Goal: Task Accomplishment & Management: Use online tool/utility

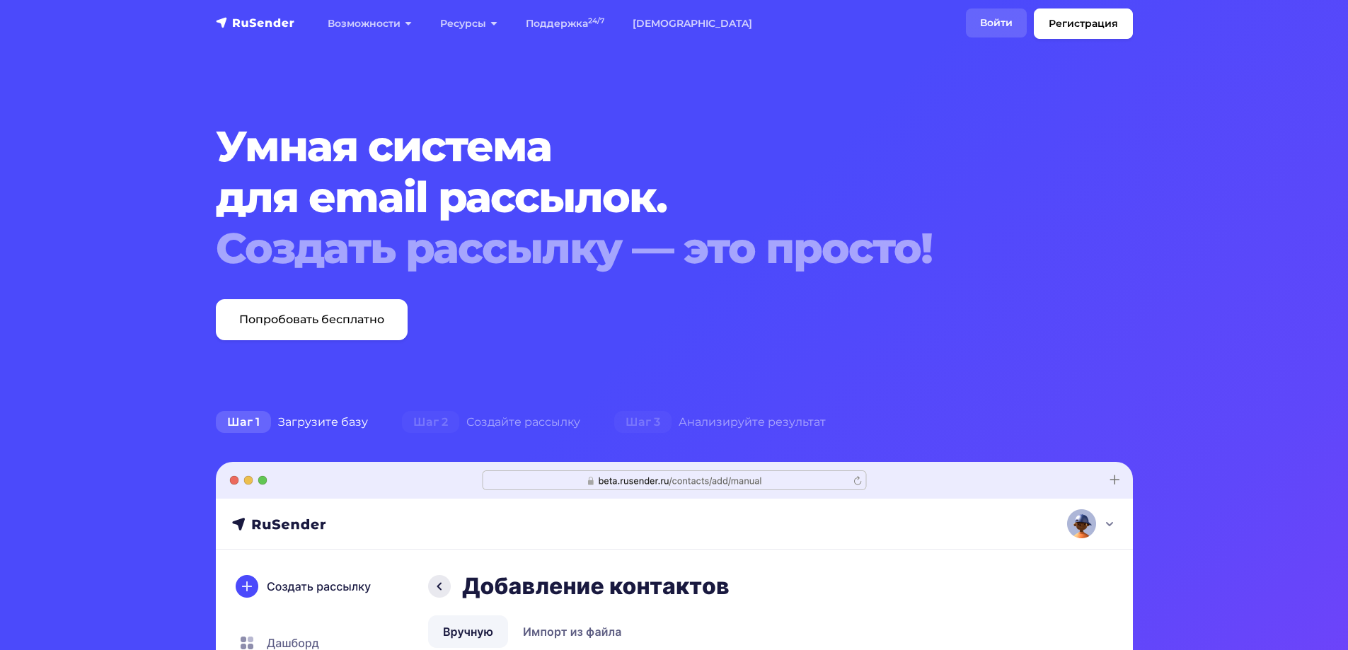
click at [1006, 16] on link "Войти" at bounding box center [996, 22] width 61 height 29
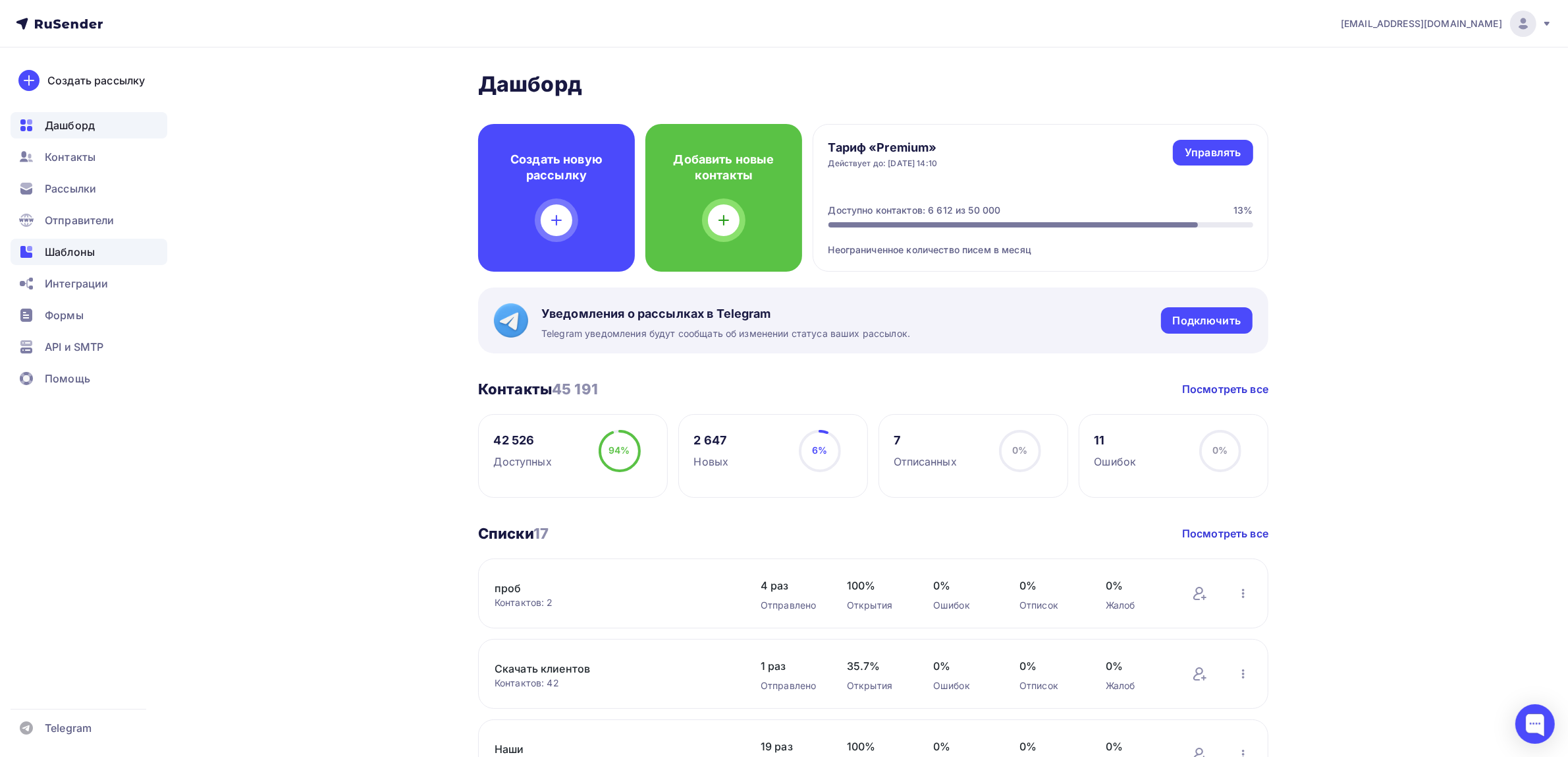
click at [90, 262] on div "Шаблоны" at bounding box center [88, 251] width 156 height 26
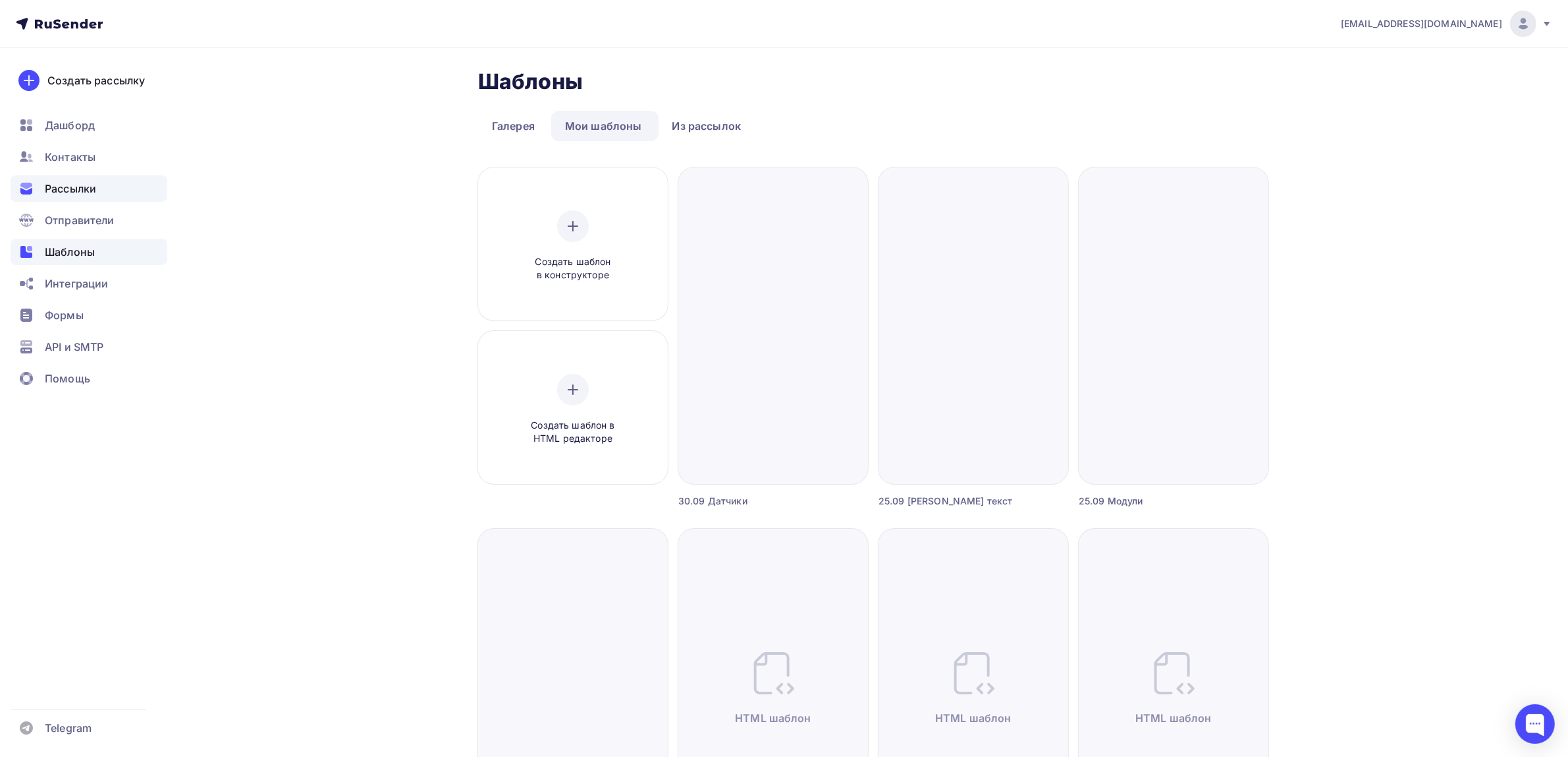
click at [124, 184] on div "Рассылки" at bounding box center [88, 188] width 156 height 26
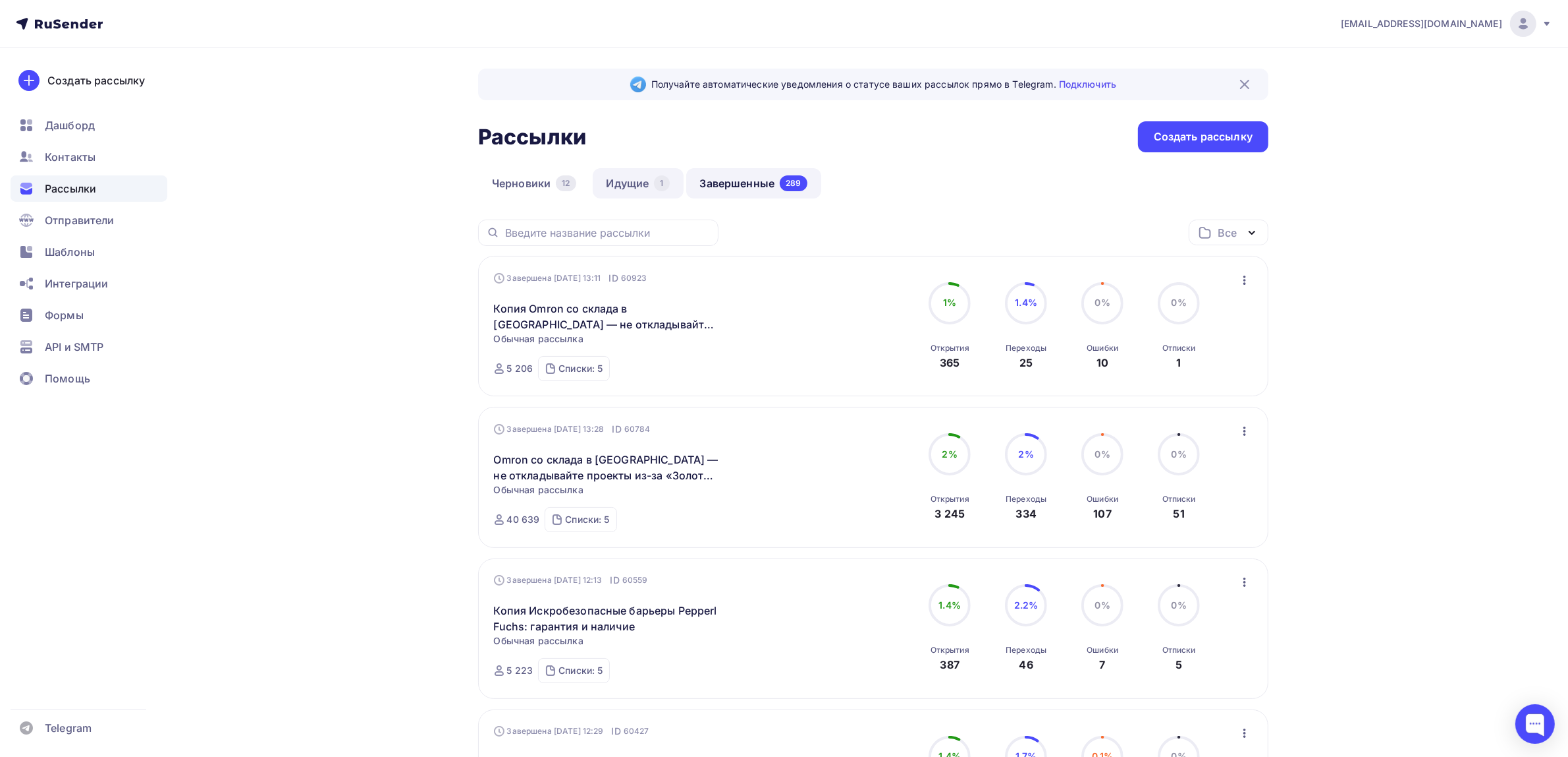
click at [637, 172] on link "Идущие 1" at bounding box center [638, 182] width 91 height 31
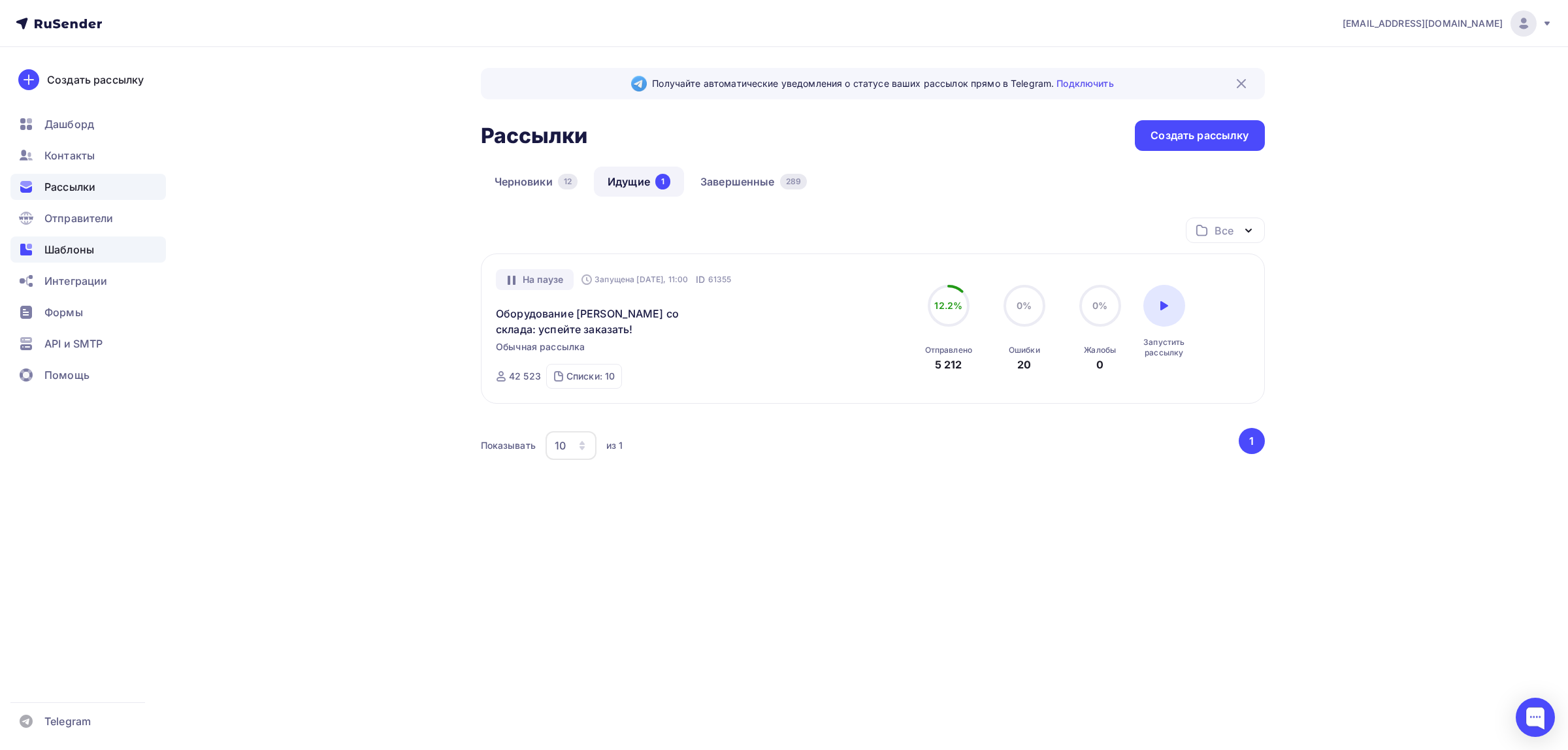
click at [100, 243] on div "Шаблоны" at bounding box center [88, 249] width 155 height 26
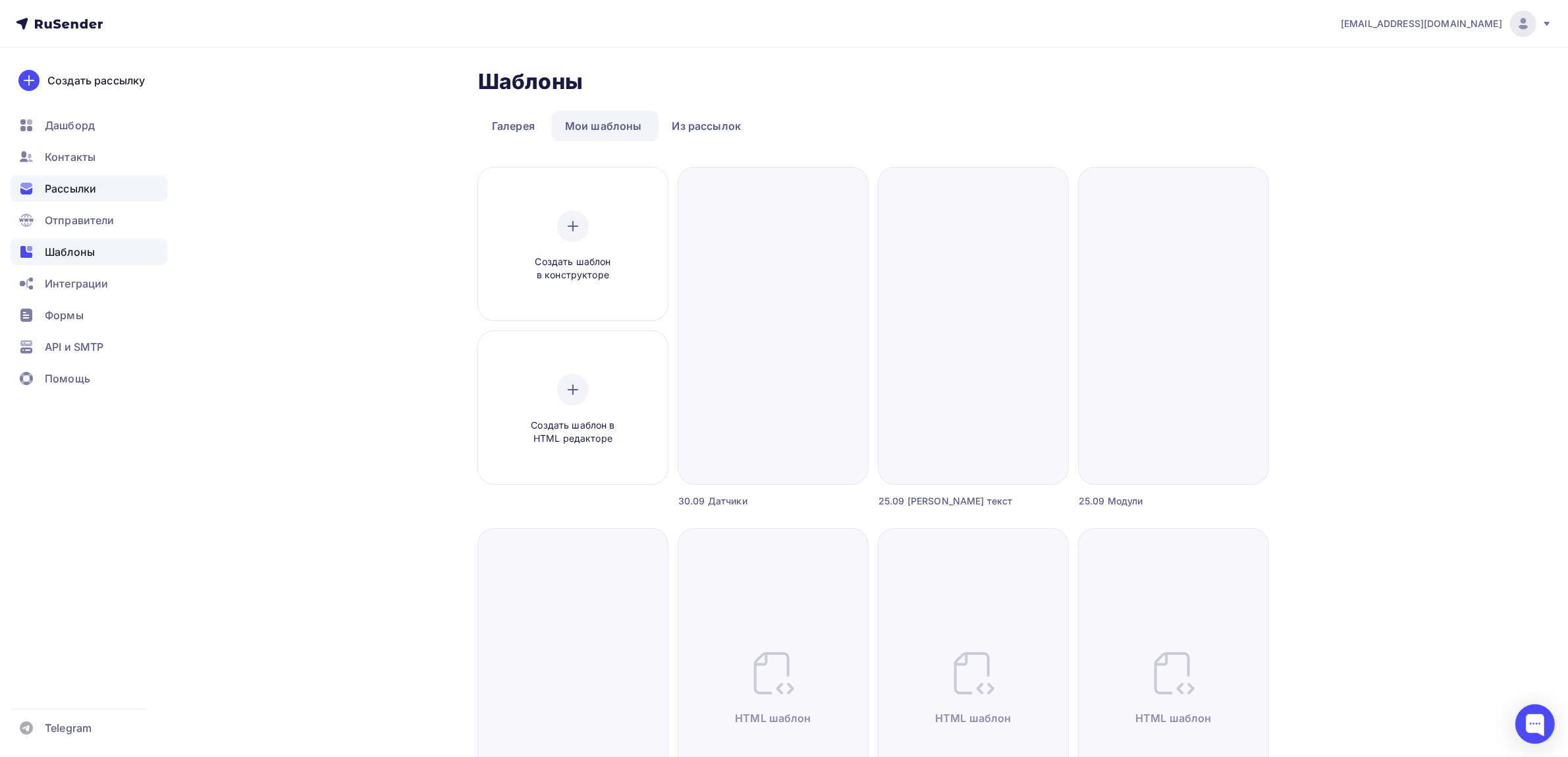
click at [118, 179] on div "Рассылки" at bounding box center [88, 188] width 156 height 26
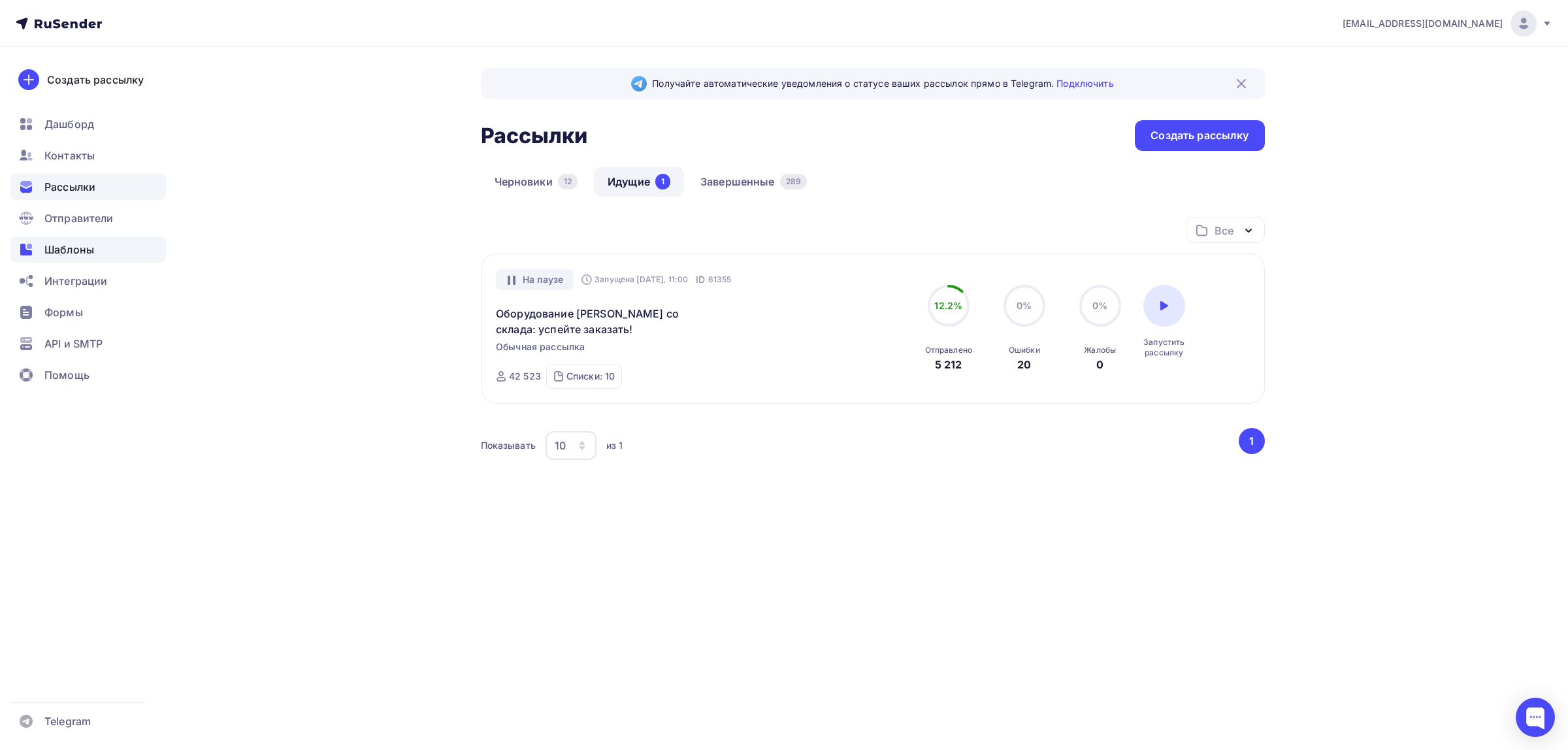
click at [95, 248] on div "Шаблоны" at bounding box center [88, 249] width 155 height 26
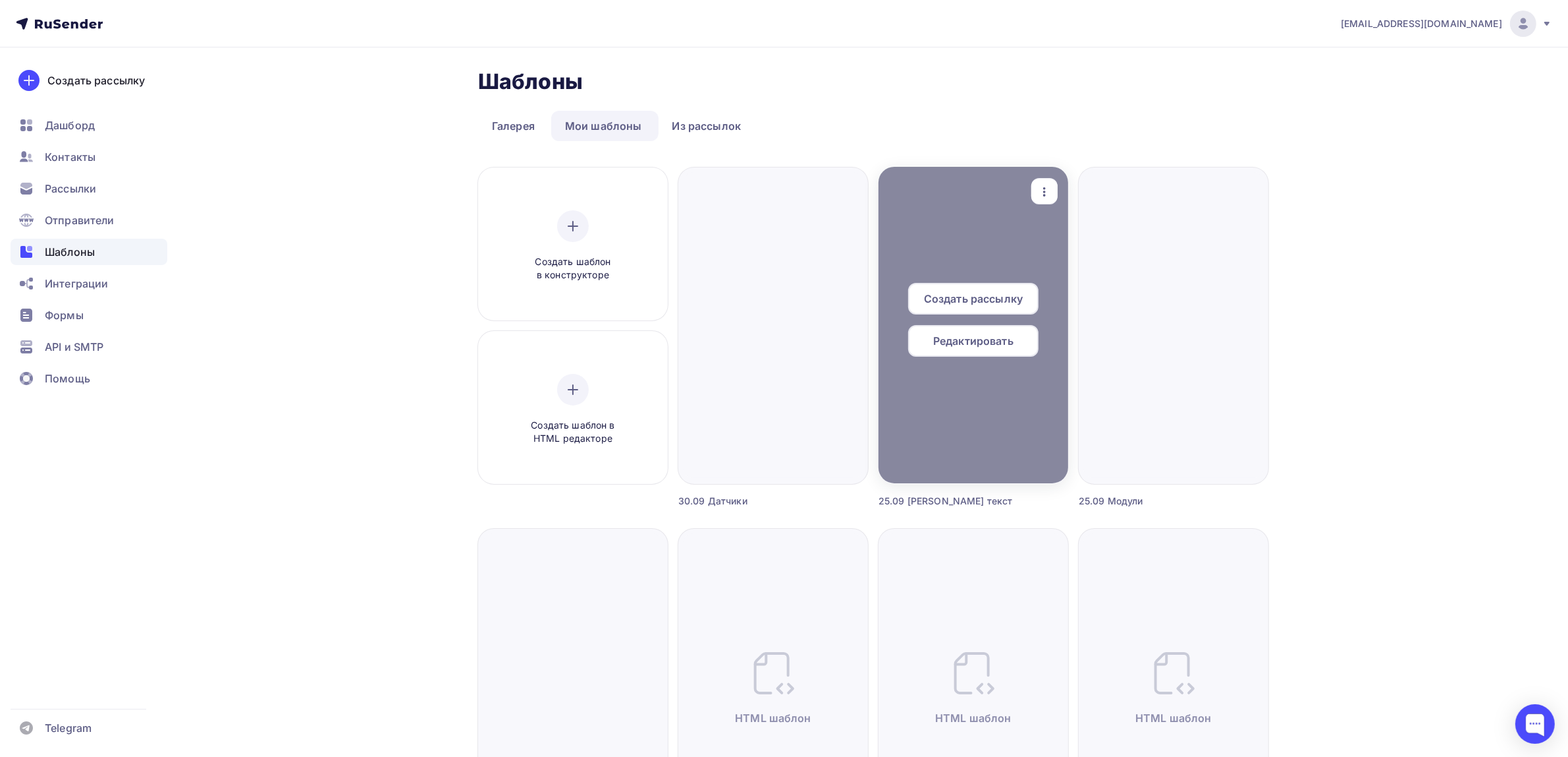
click at [1046, 186] on icon "button" at bounding box center [1044, 191] width 16 height 16
click at [979, 339] on span "Редактировать" at bounding box center [973, 340] width 80 height 16
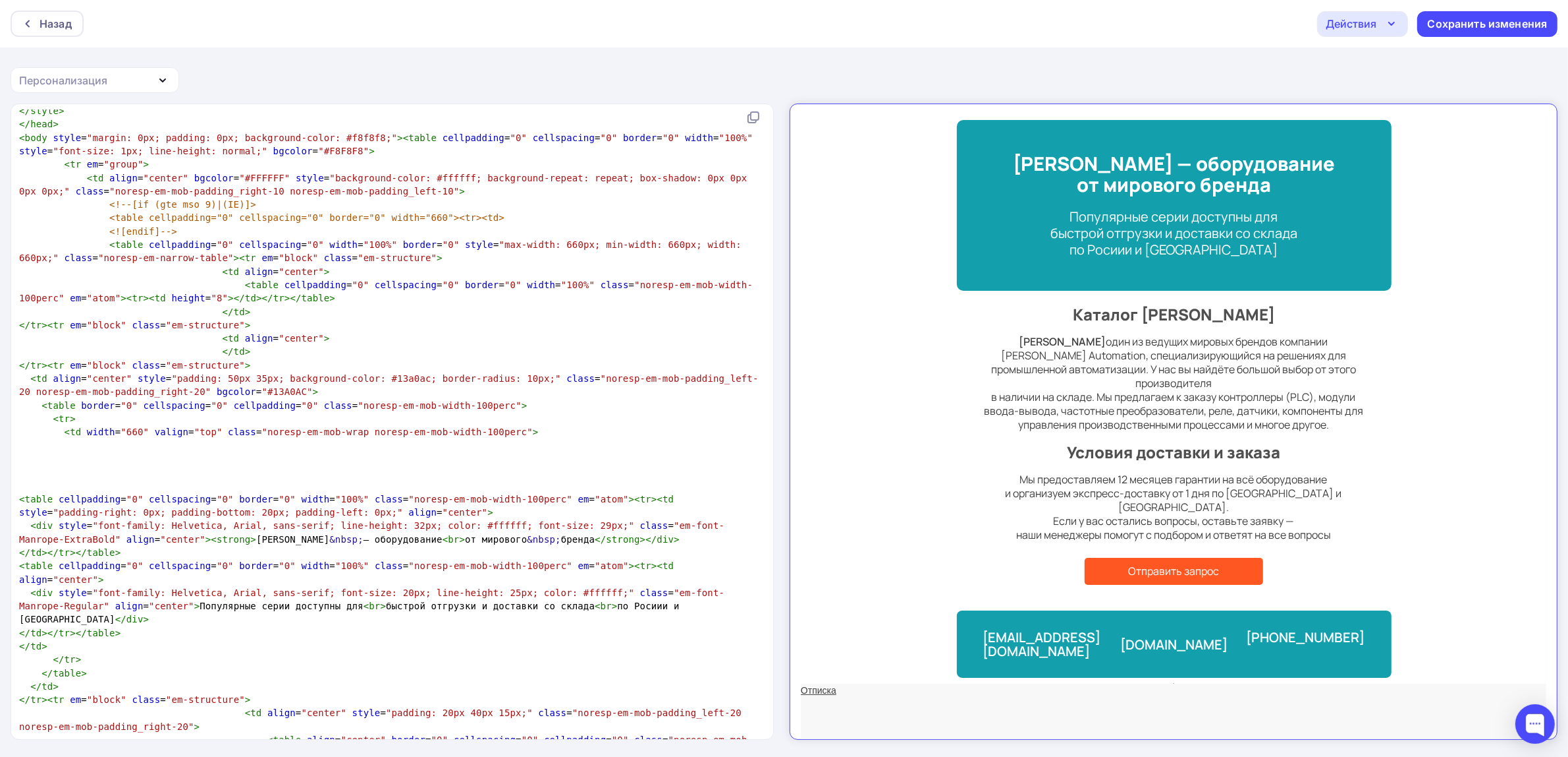
scroll to position [1482, 0]
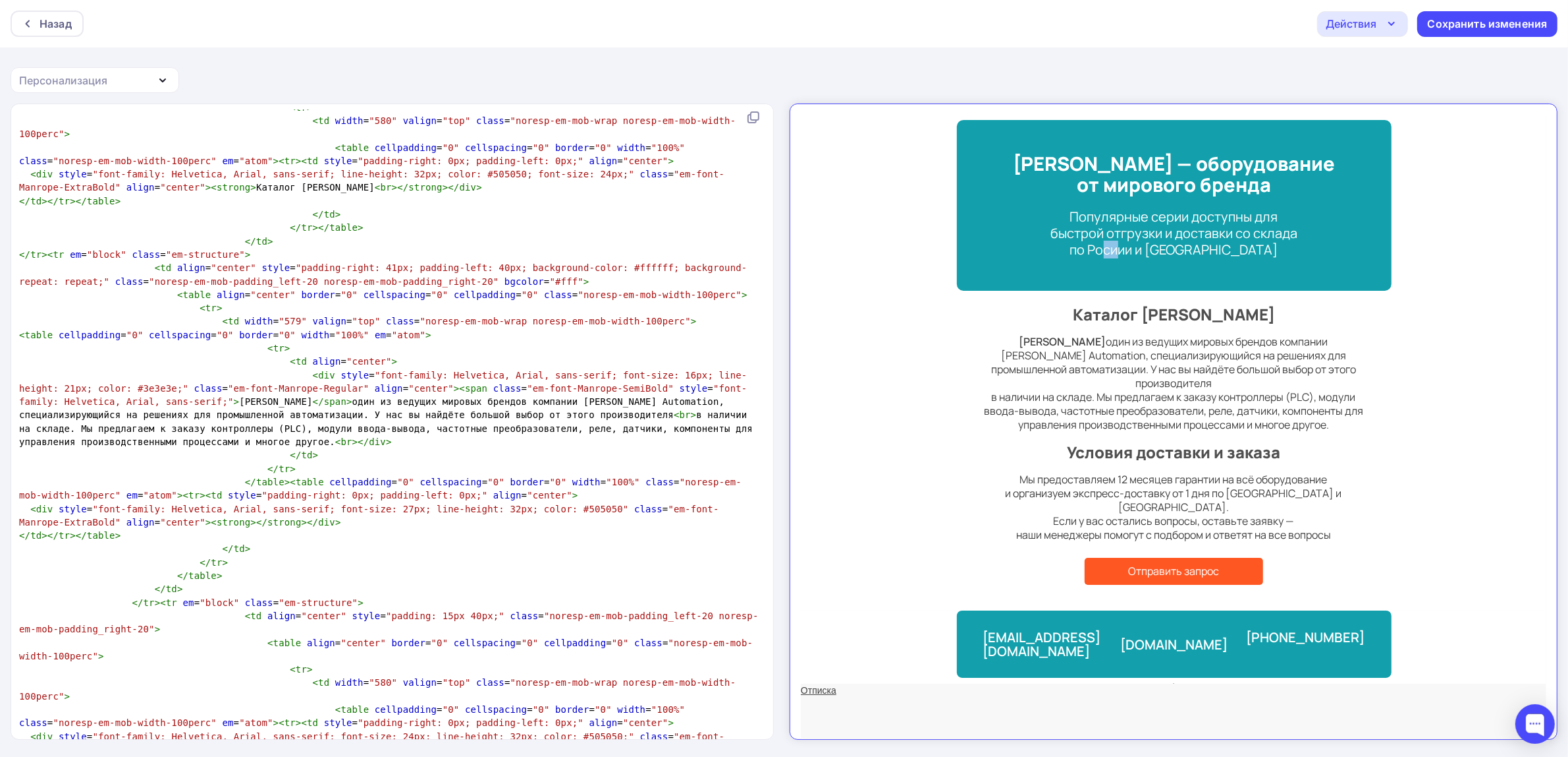
drag, startPoint x: 1157, startPoint y: 238, endPoint x: 1164, endPoint y: 237, distance: 7.1
click at [1164, 237] on div "Популярные серии доступны для быстрой отгрузки и доставки со склада по Росиии и…" at bounding box center [1162, 221] width 389 height 49
click at [1151, 238] on div "Популярные серии доступны для быстрой отгрузки и доставки со склада по Росиии и…" at bounding box center [1162, 221] width 389 height 49
drag, startPoint x: 1140, startPoint y: 238, endPoint x: 1181, endPoint y: 245, distance: 41.6
click at [1181, 245] on div "Популярные серии доступны для быстрой отгрузки и доставки со склада по Росиии и…" at bounding box center [1162, 221] width 389 height 49
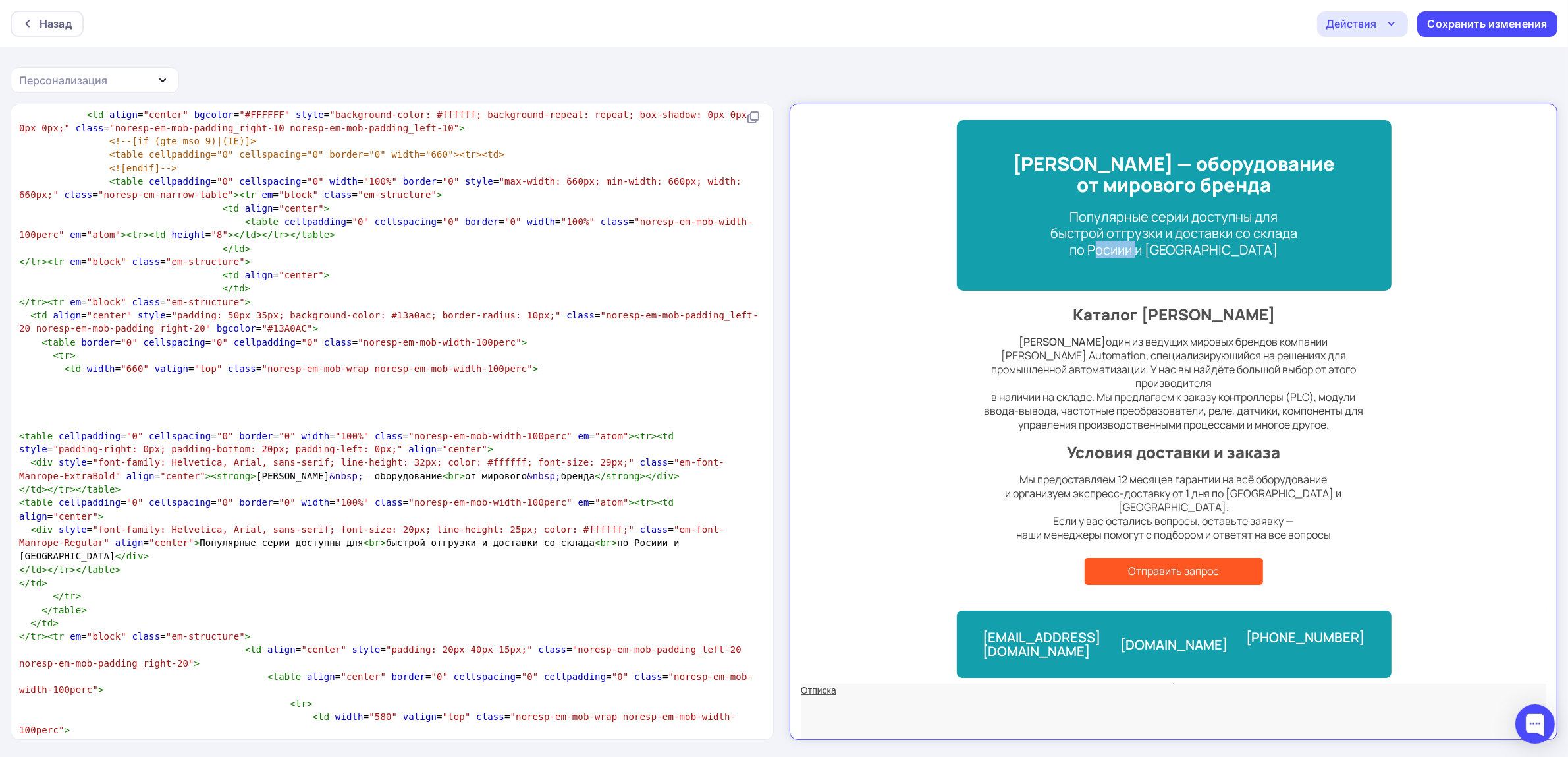
scroll to position [0, 0]
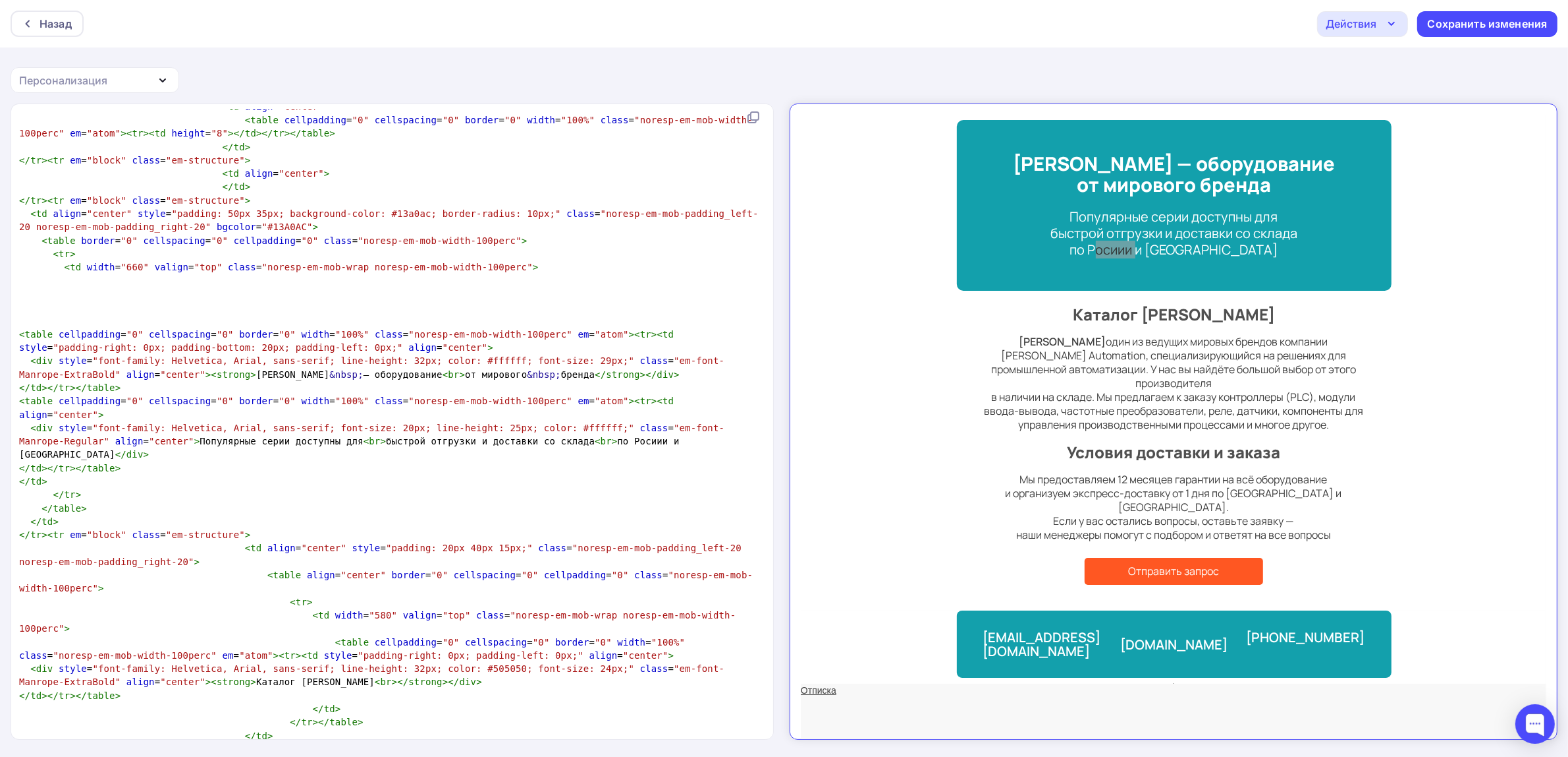
type textarea "удов"
drag, startPoint x: 323, startPoint y: 384, endPoint x: 343, endPoint y: 391, distance: 21.2
click at [343, 379] on span "< div style = "font-family: Helvetica, Arial, sans-serif; line-height: 32px; co…" at bounding box center [372, 366] width 705 height 23
type textarea "зки [PERSON_NAME]"
drag, startPoint x: 341, startPoint y: 441, endPoint x: 367, endPoint y: 442, distance: 26.0
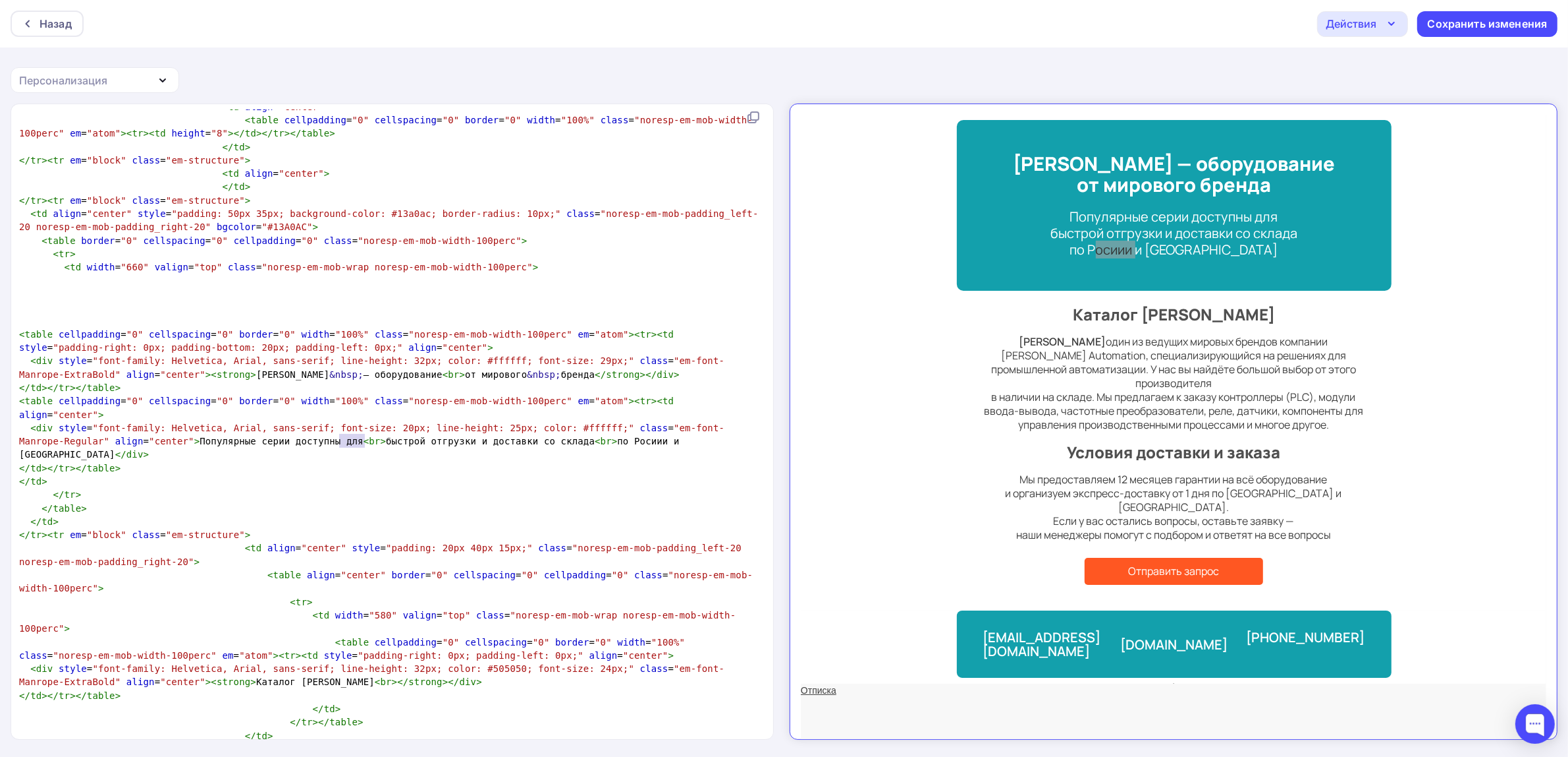
click at [367, 442] on span "< div style = "font-family: Helvetica, Arial, sans-serif; font-size: 20px; line…" at bounding box center [372, 441] width 705 height 37
click at [516, 441] on span "< div style = "font-family: Helvetica, Arial, sans-serif; font-size: 20px; line…" at bounding box center [372, 441] width 705 height 37
click at [516, 442] on span "< div style = "font-family: Helvetica, Arial, sans-serif; font-size: 20px; line…" at bounding box center [372, 441] width 705 height 37
type textarea "с"
click at [1494, 28] on div "Сохранить изменения" at bounding box center [1487, 24] width 120 height 15
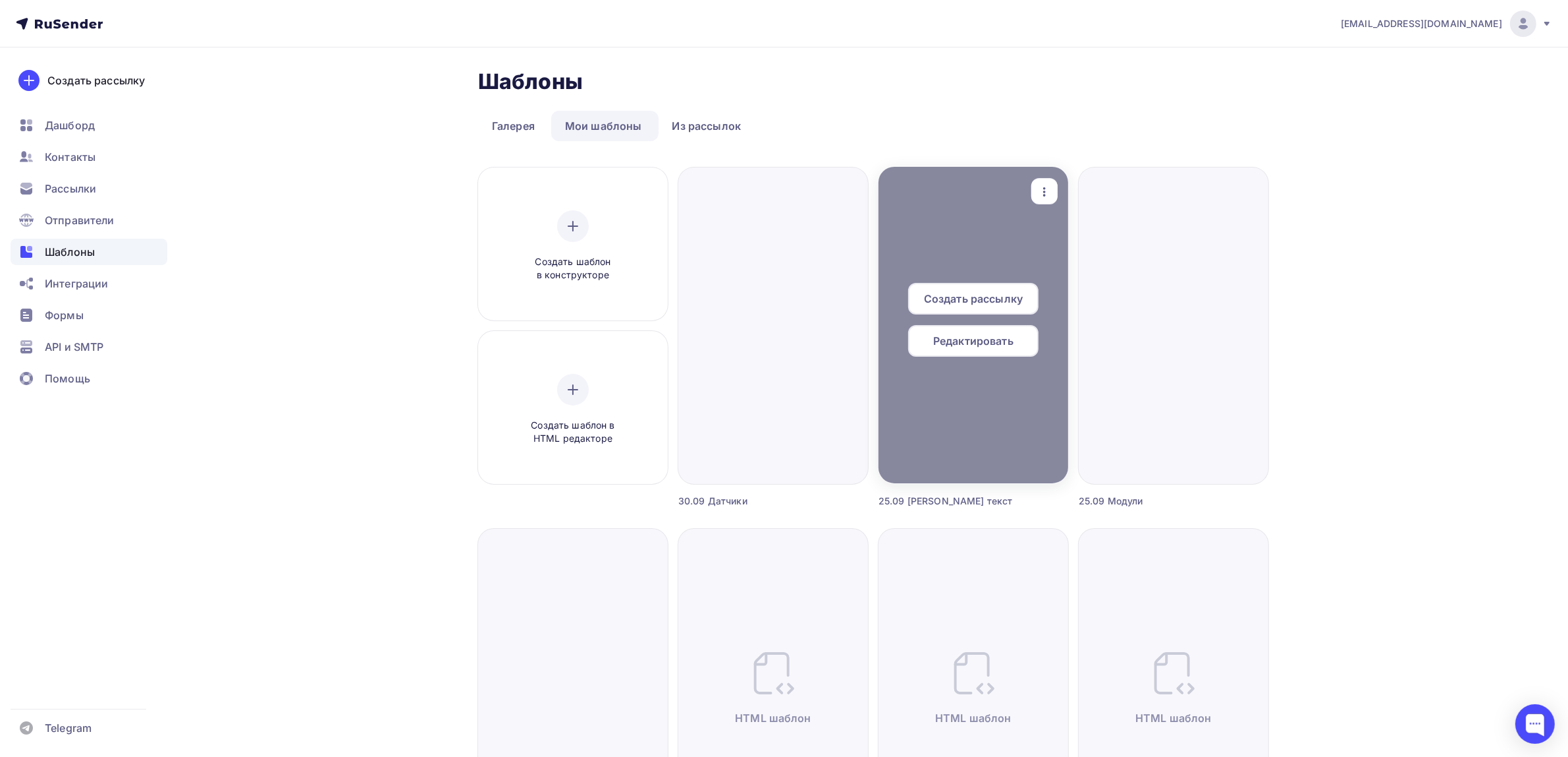
click at [1039, 186] on icon "button" at bounding box center [1044, 191] width 16 height 16
click at [1074, 249] on div "Предпросмотр" at bounding box center [1113, 256] width 81 height 16
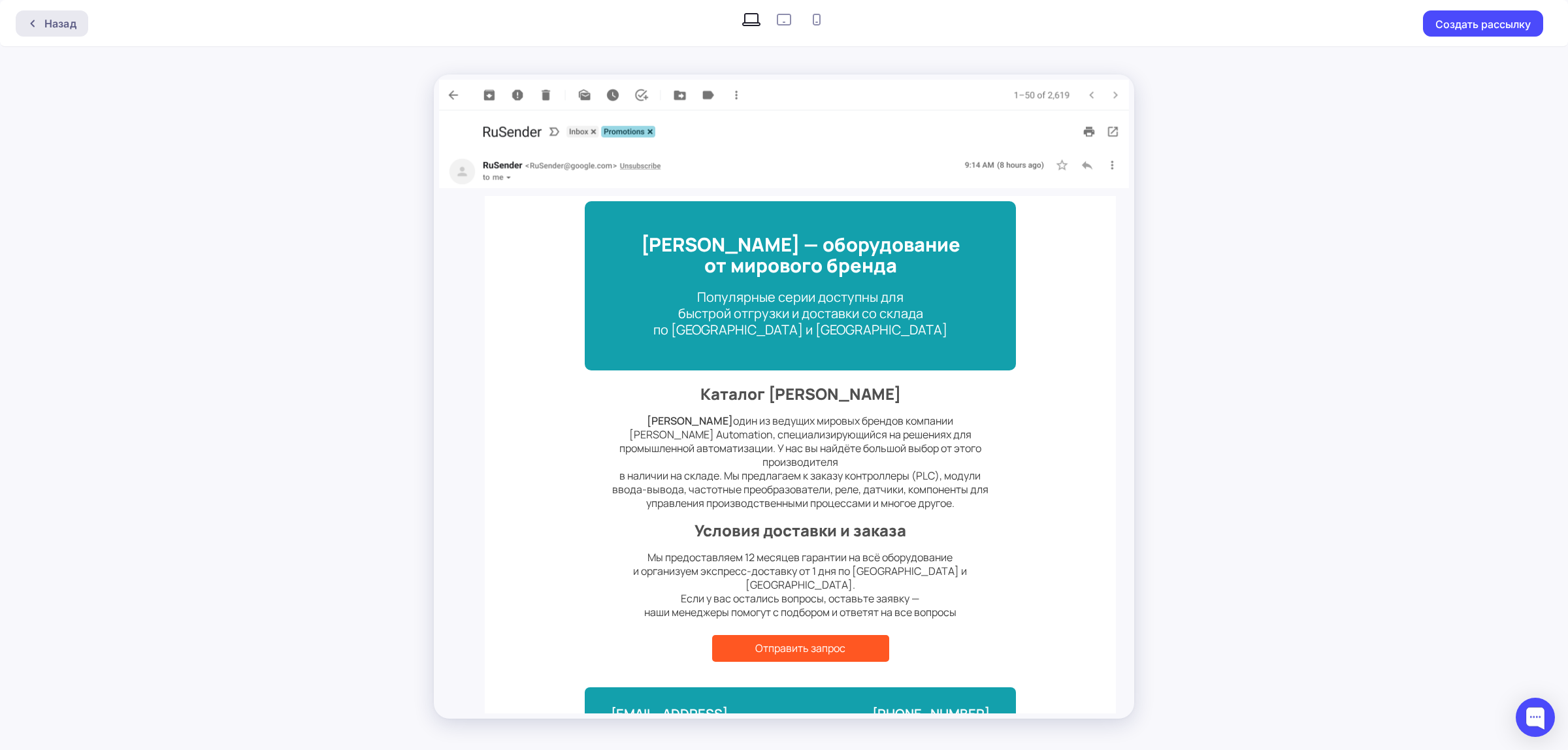
click at [70, 20] on div "Назад" at bounding box center [60, 23] width 32 height 16
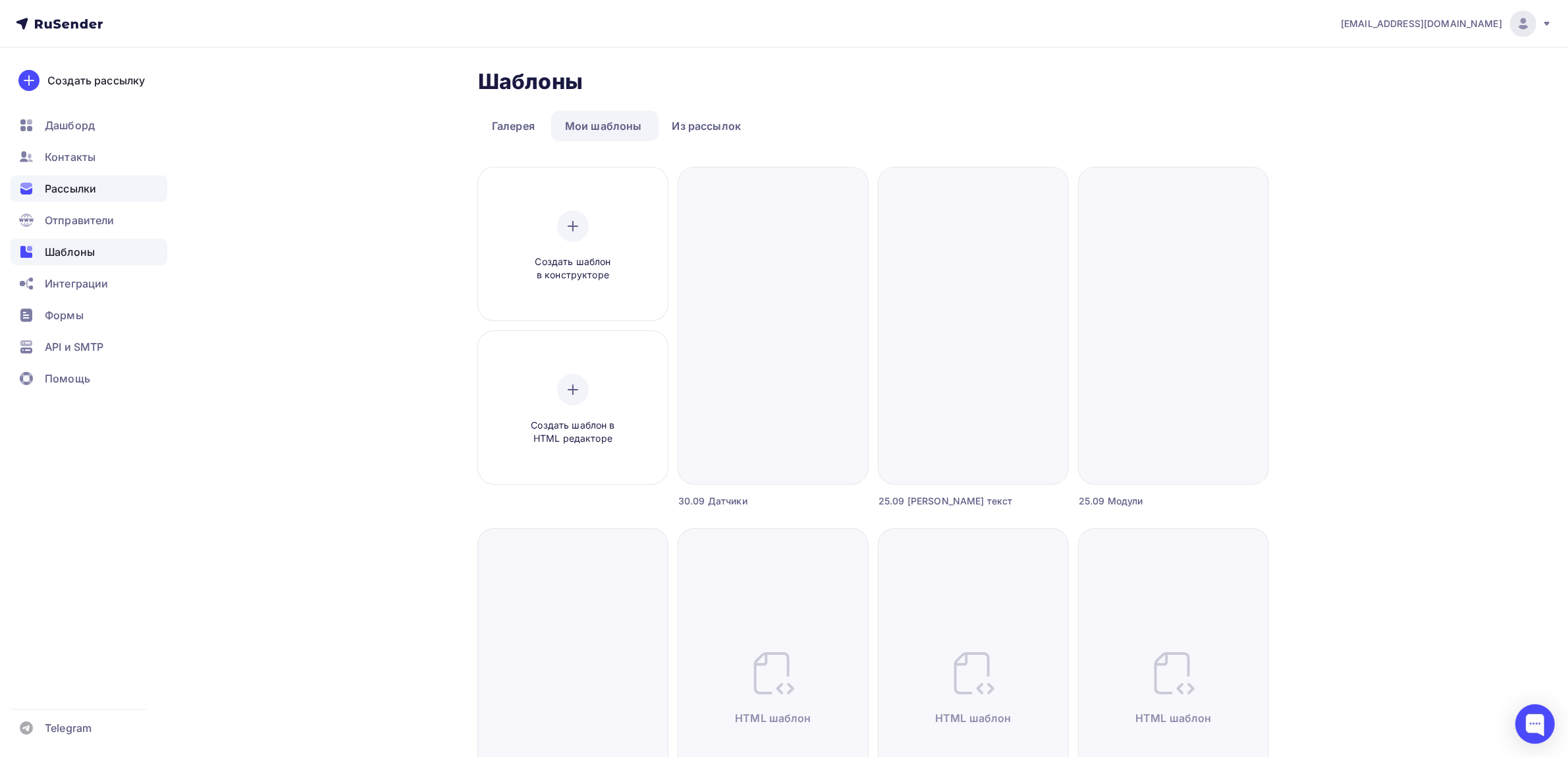
click at [102, 175] on div "Рассылки" at bounding box center [88, 188] width 156 height 26
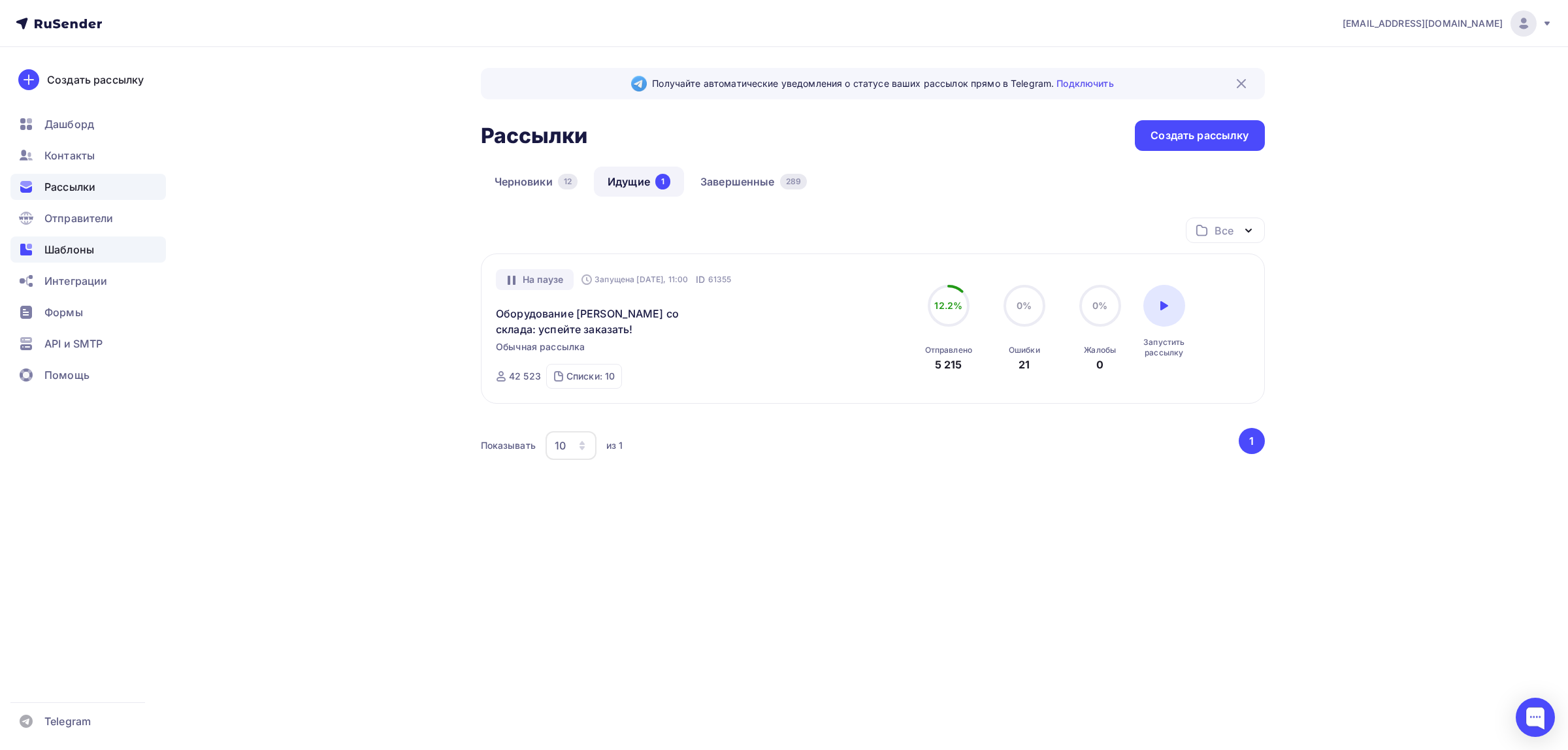
click at [96, 256] on div "Шаблоны" at bounding box center [88, 249] width 155 height 26
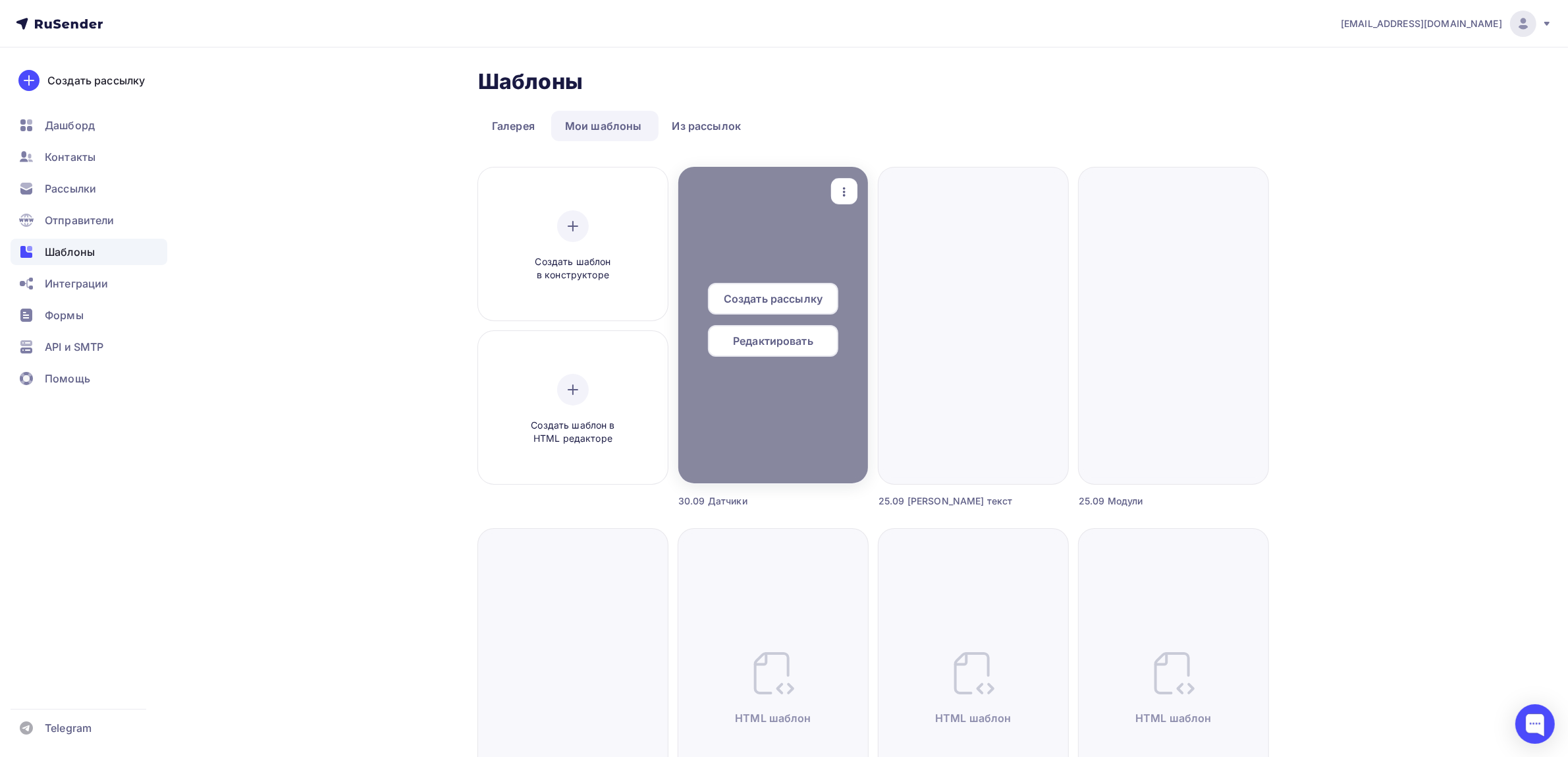
click at [853, 188] on div "button" at bounding box center [844, 192] width 26 height 26
click at [862, 262] on icon at bounding box center [855, 256] width 16 height 16
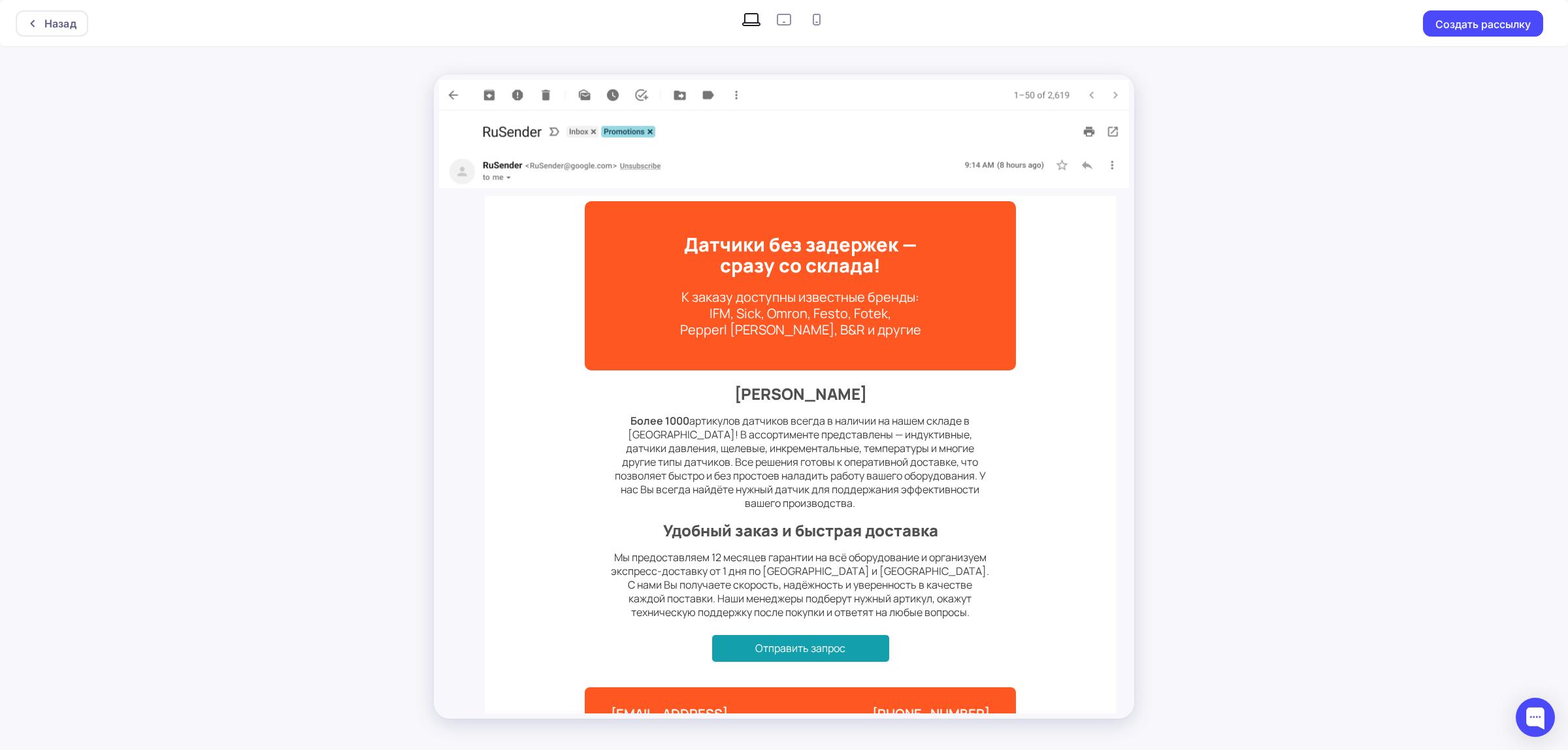
click at [54, 7] on div "Назад Создать рассылку" at bounding box center [784, 23] width 1568 height 47
click at [54, 18] on div "Назад" at bounding box center [60, 23] width 32 height 16
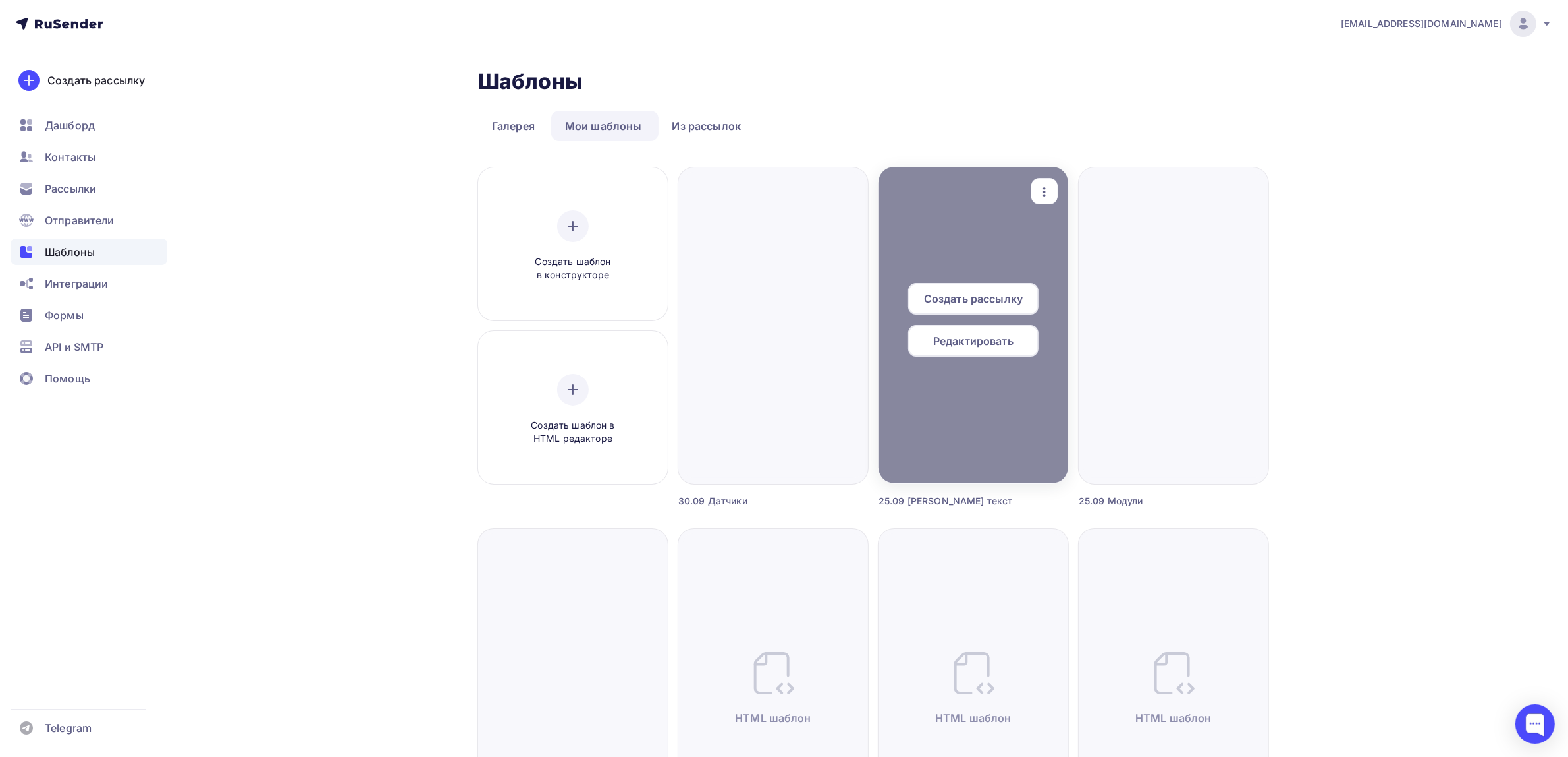
click at [1039, 196] on icon "button" at bounding box center [1044, 191] width 16 height 16
click at [1075, 259] on div "Предпросмотр" at bounding box center [1113, 256] width 81 height 16
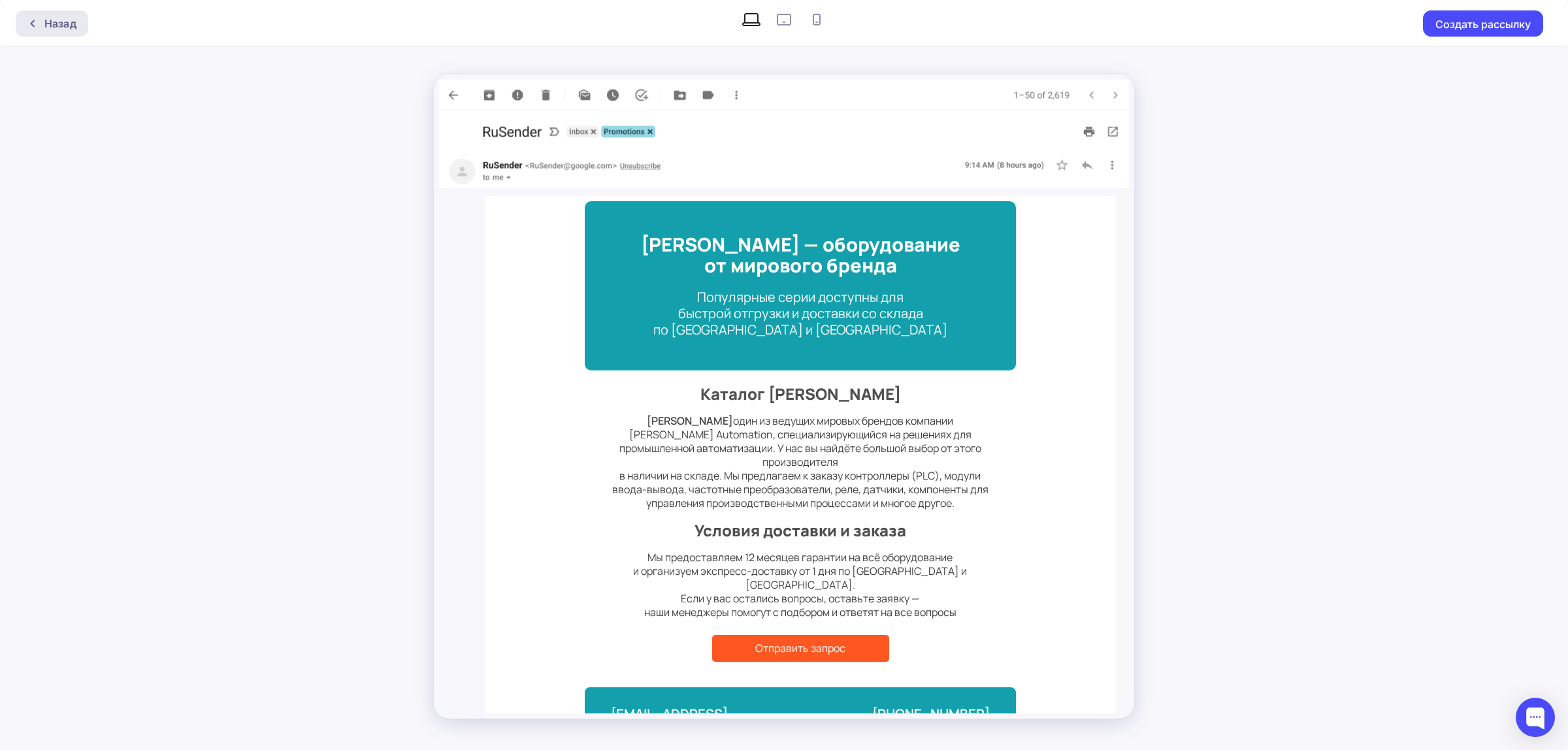
click at [57, 16] on div "Назад" at bounding box center [60, 23] width 32 height 16
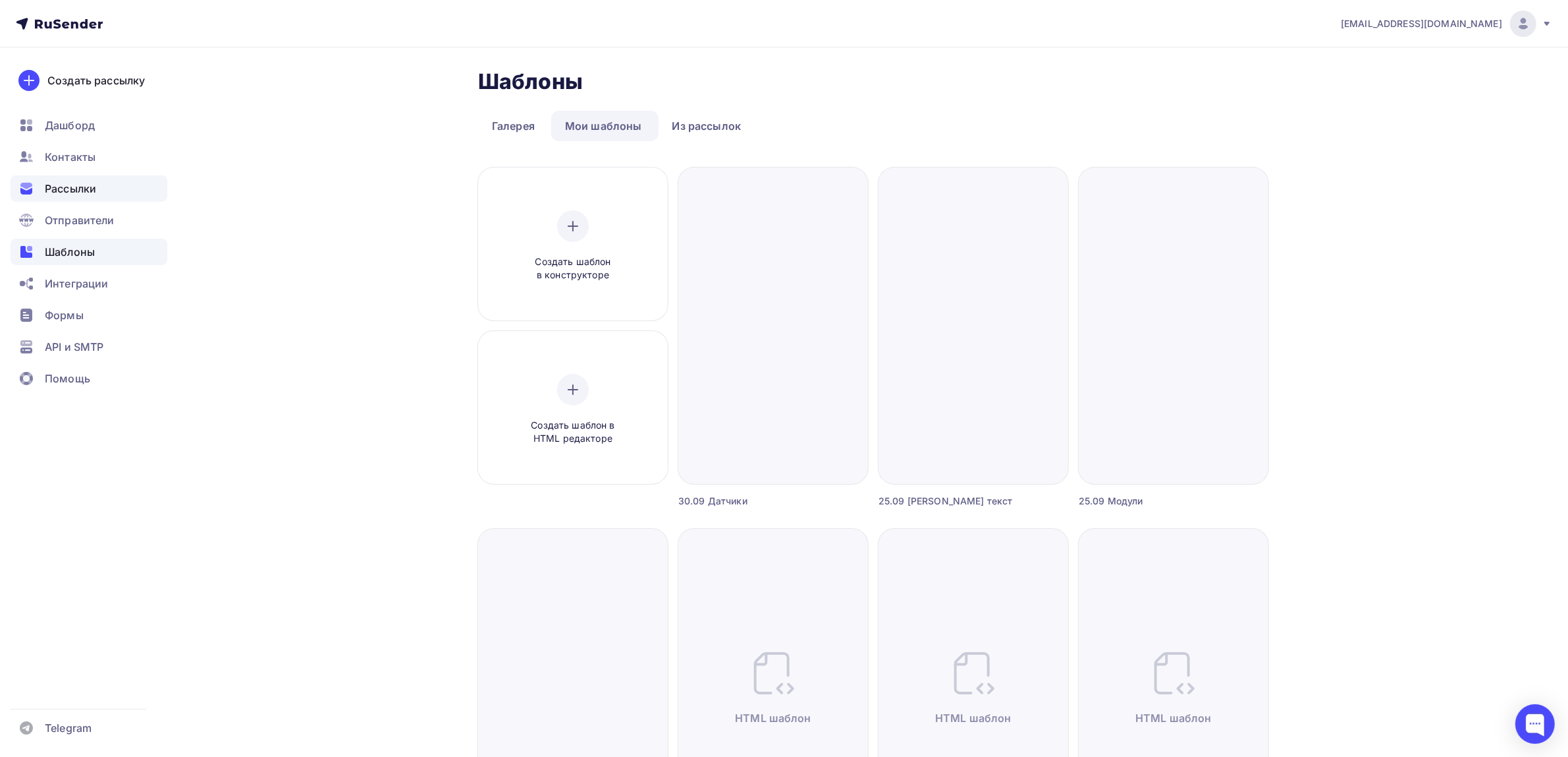
click at [113, 195] on div "Рассылки" at bounding box center [88, 188] width 156 height 26
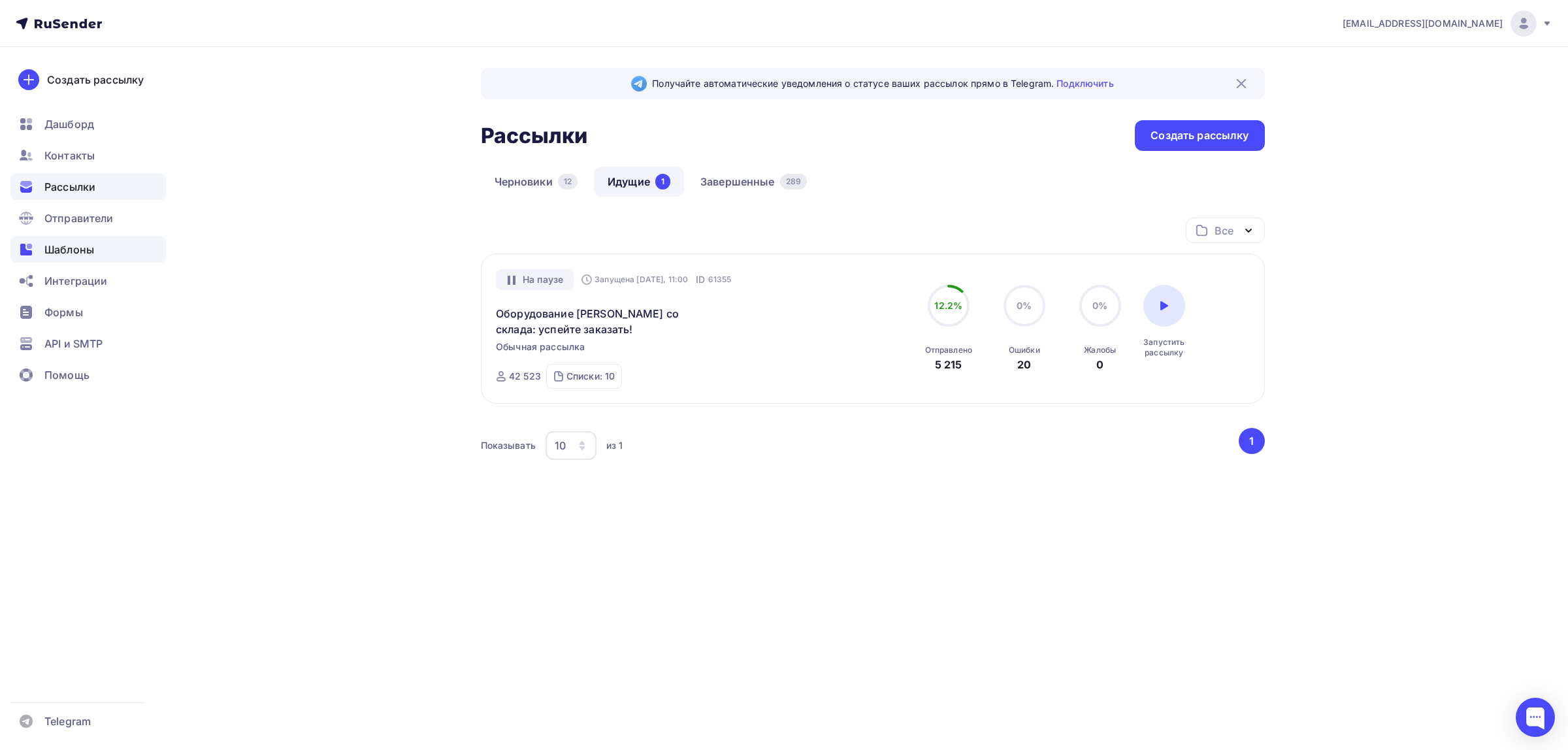
click at [105, 246] on div "Шаблоны" at bounding box center [88, 249] width 155 height 26
